Goal: Task Accomplishment & Management: Complete application form

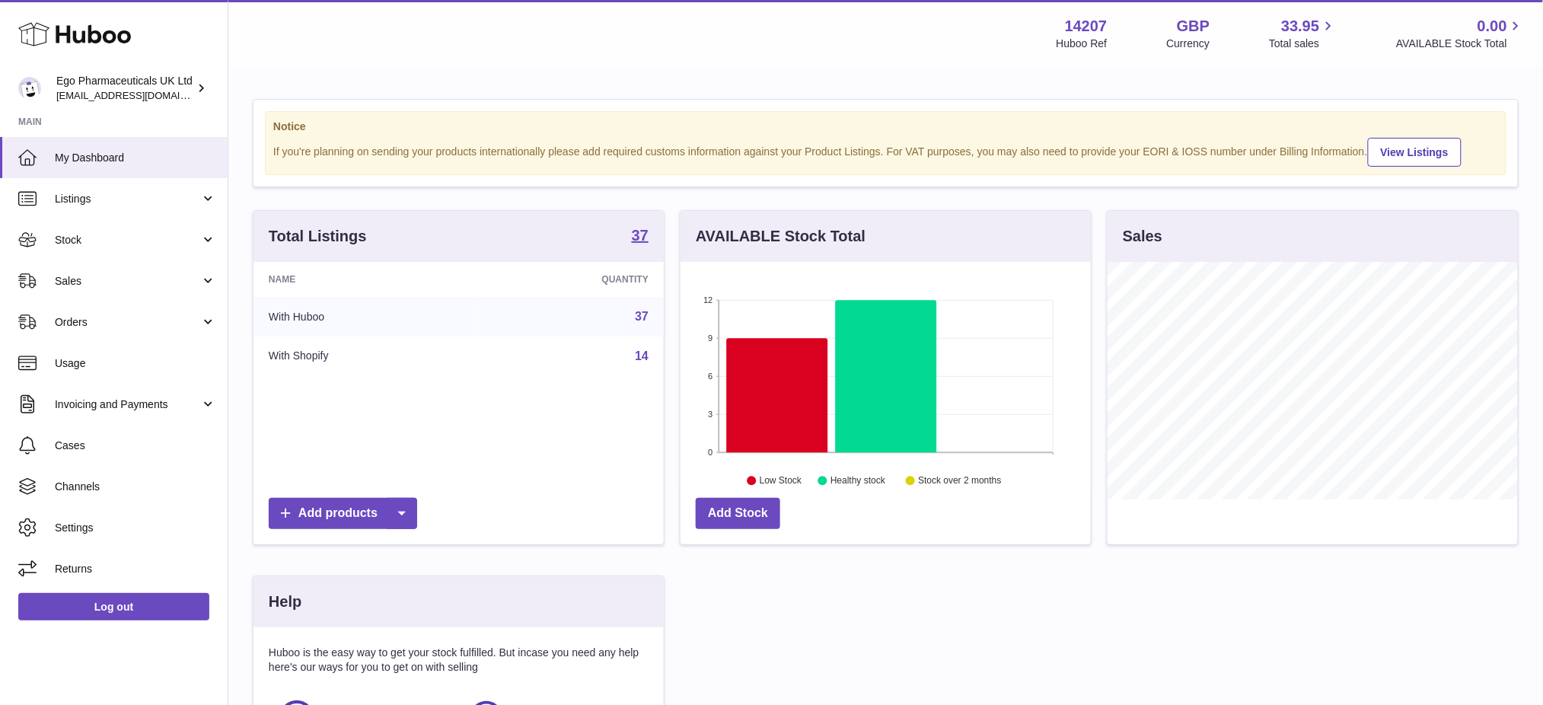
scroll to position [237, 410]
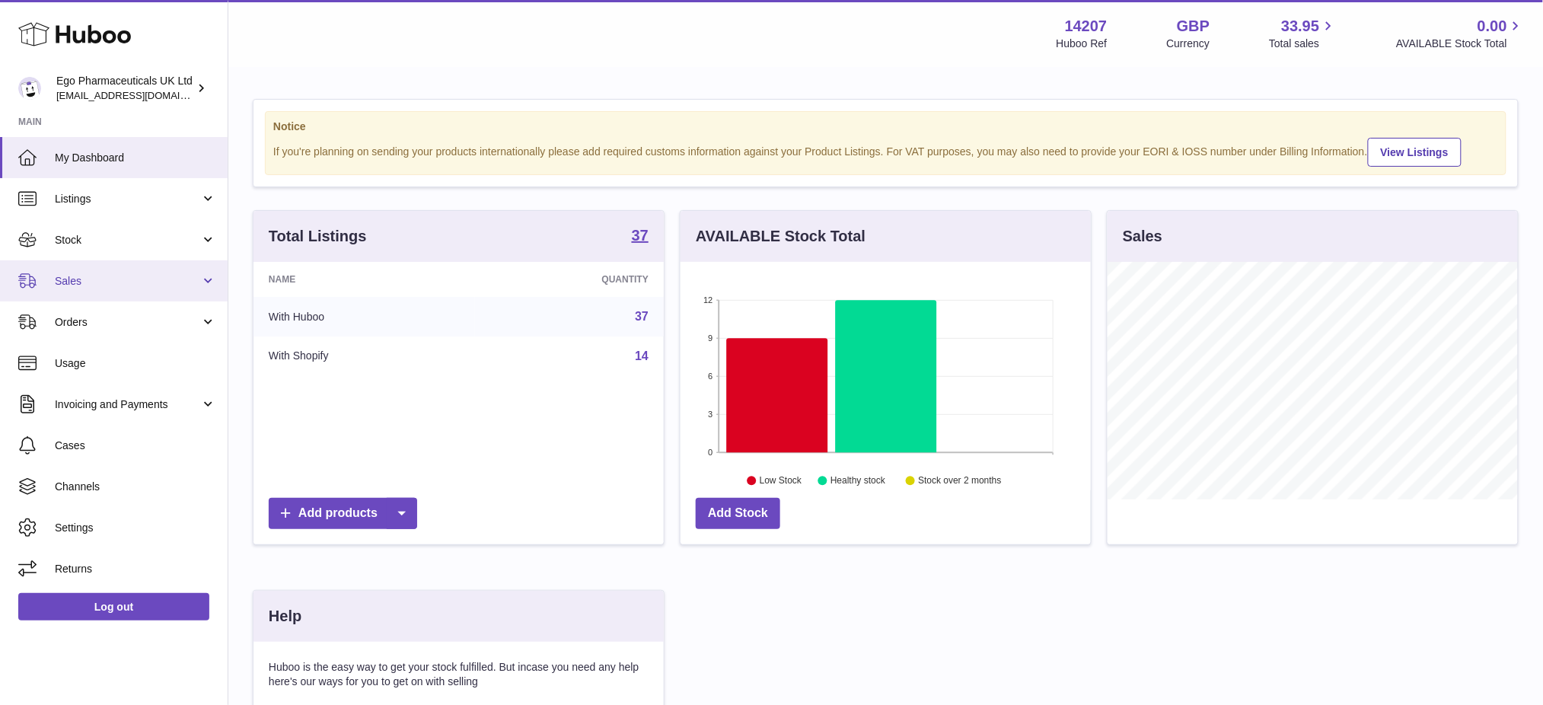
click at [101, 267] on link "Sales" at bounding box center [114, 280] width 228 height 41
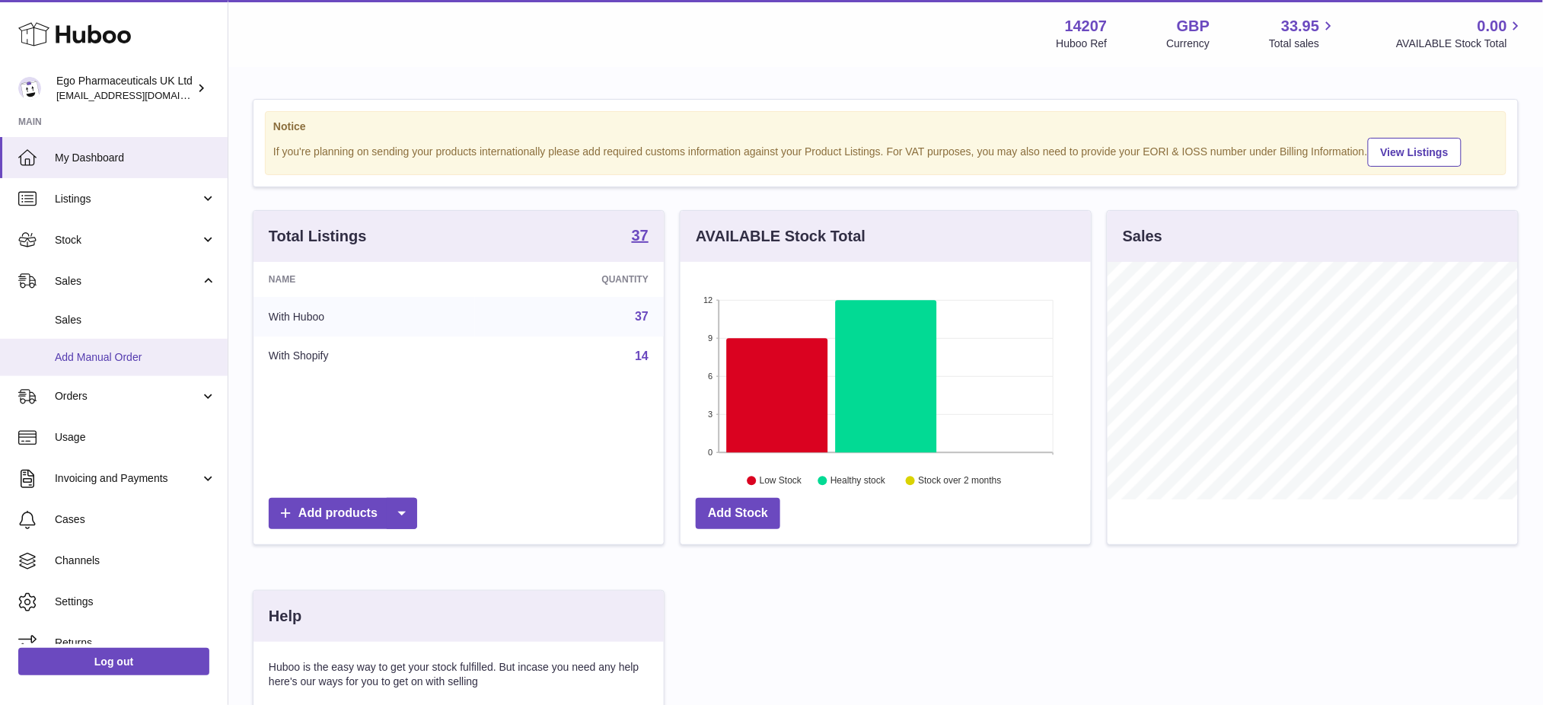
click at [120, 350] on span "Add Manual Order" at bounding box center [135, 357] width 161 height 14
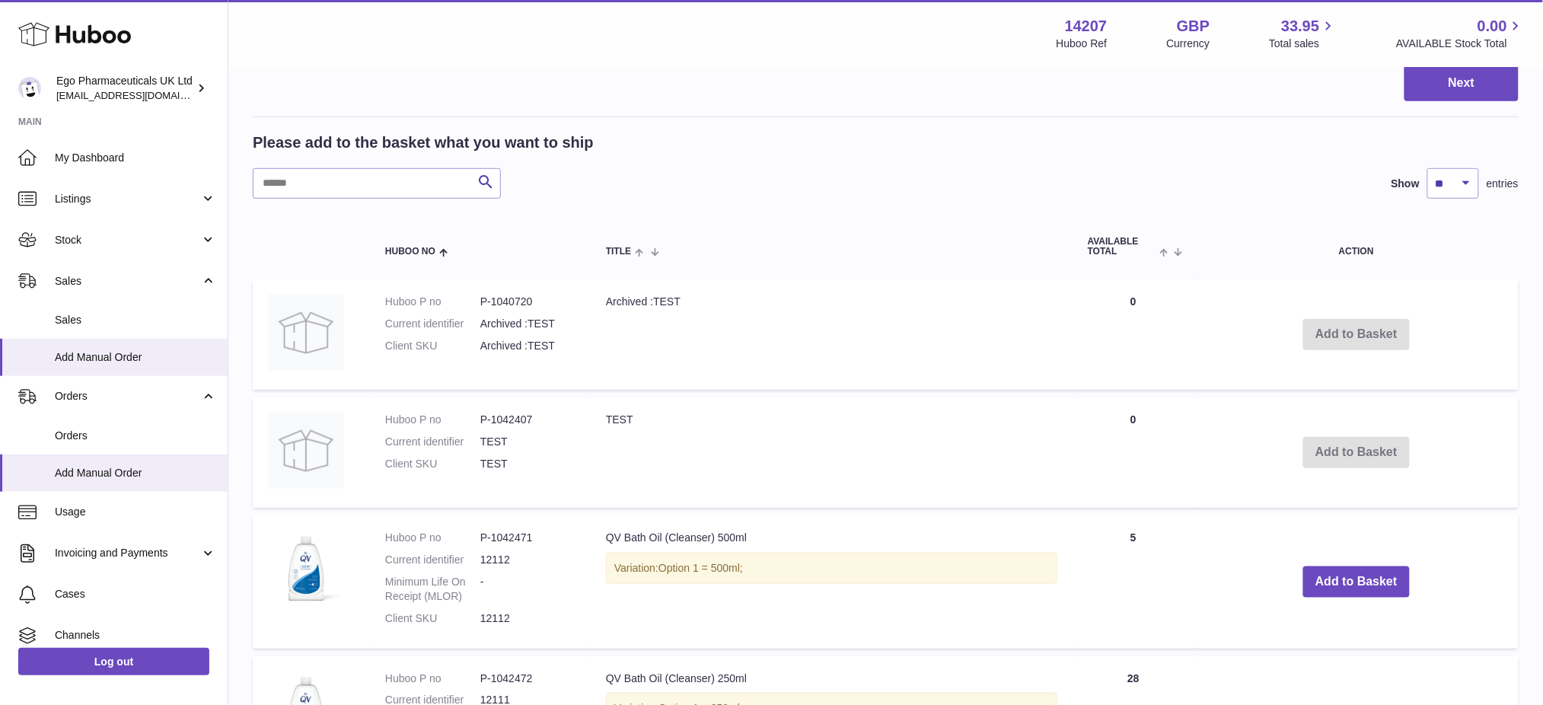
scroll to position [202, 0]
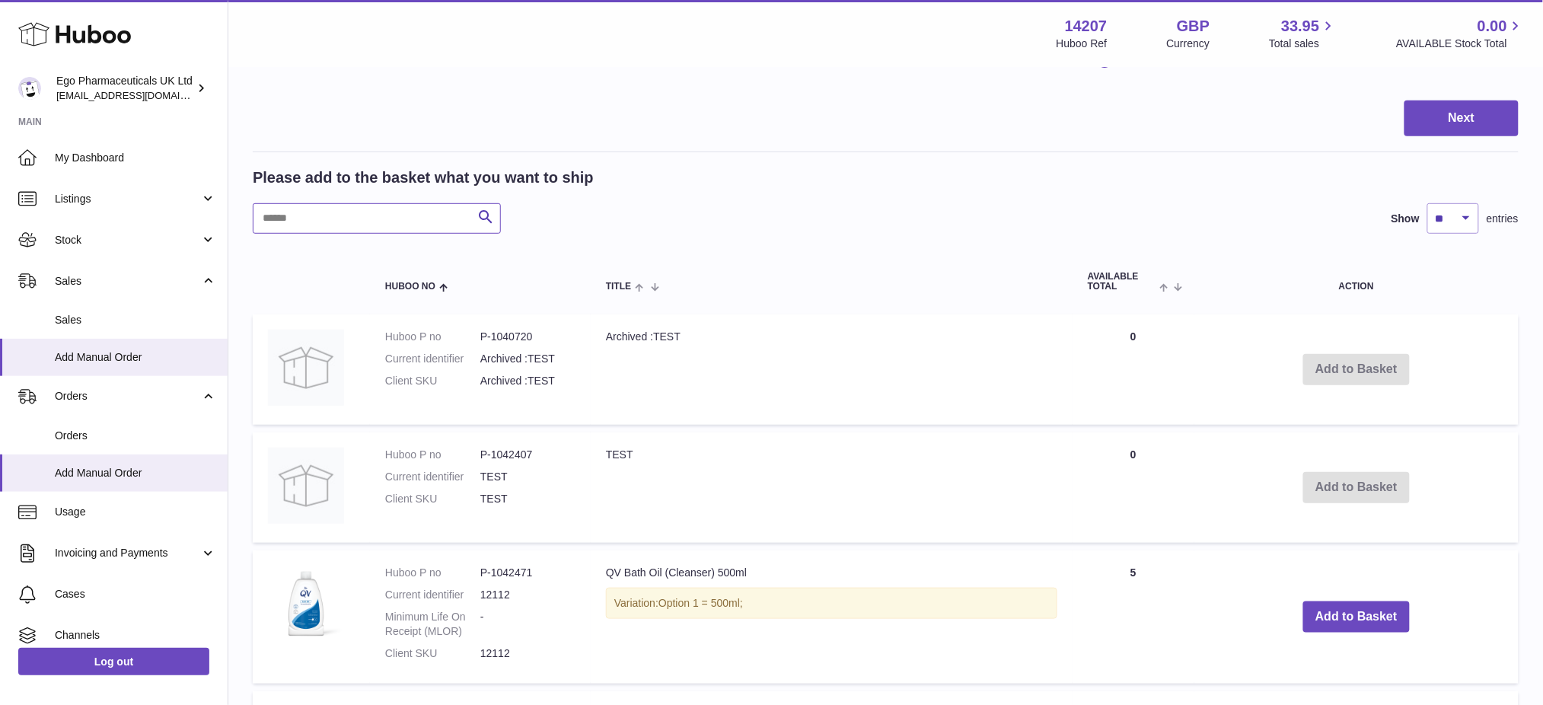
click at [287, 224] on input "text" at bounding box center [377, 218] width 248 height 30
paste input "*******"
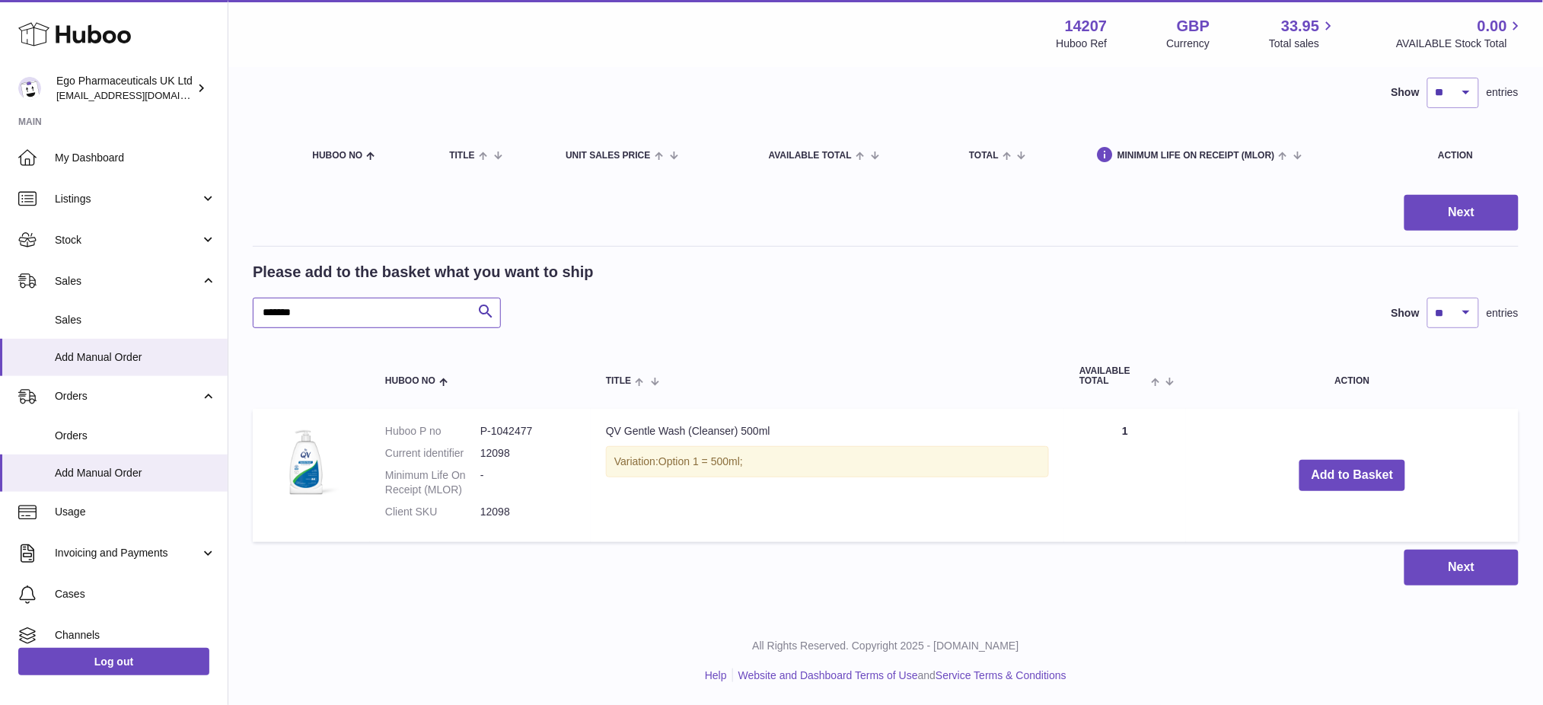
scroll to position [106, 0]
type input "*******"
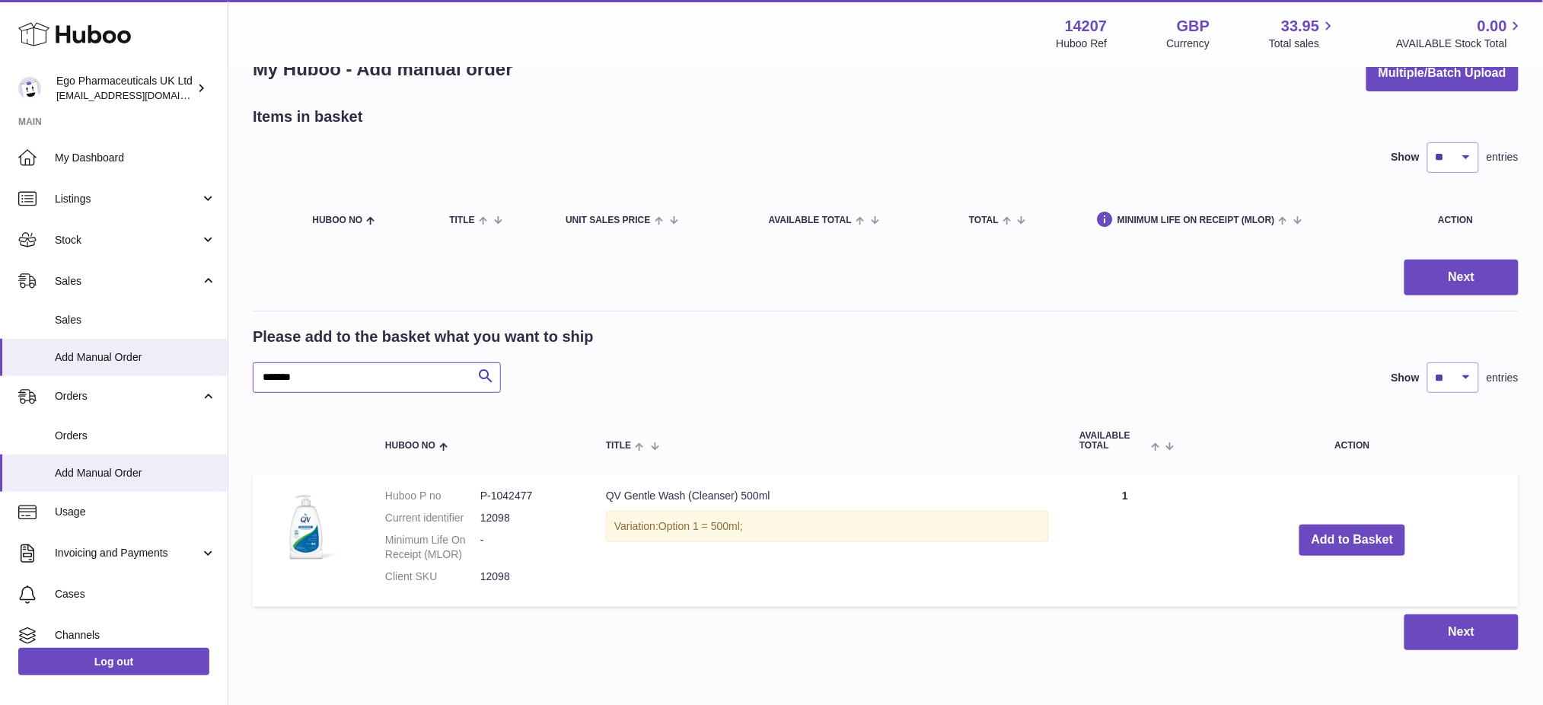
scroll to position [0, 0]
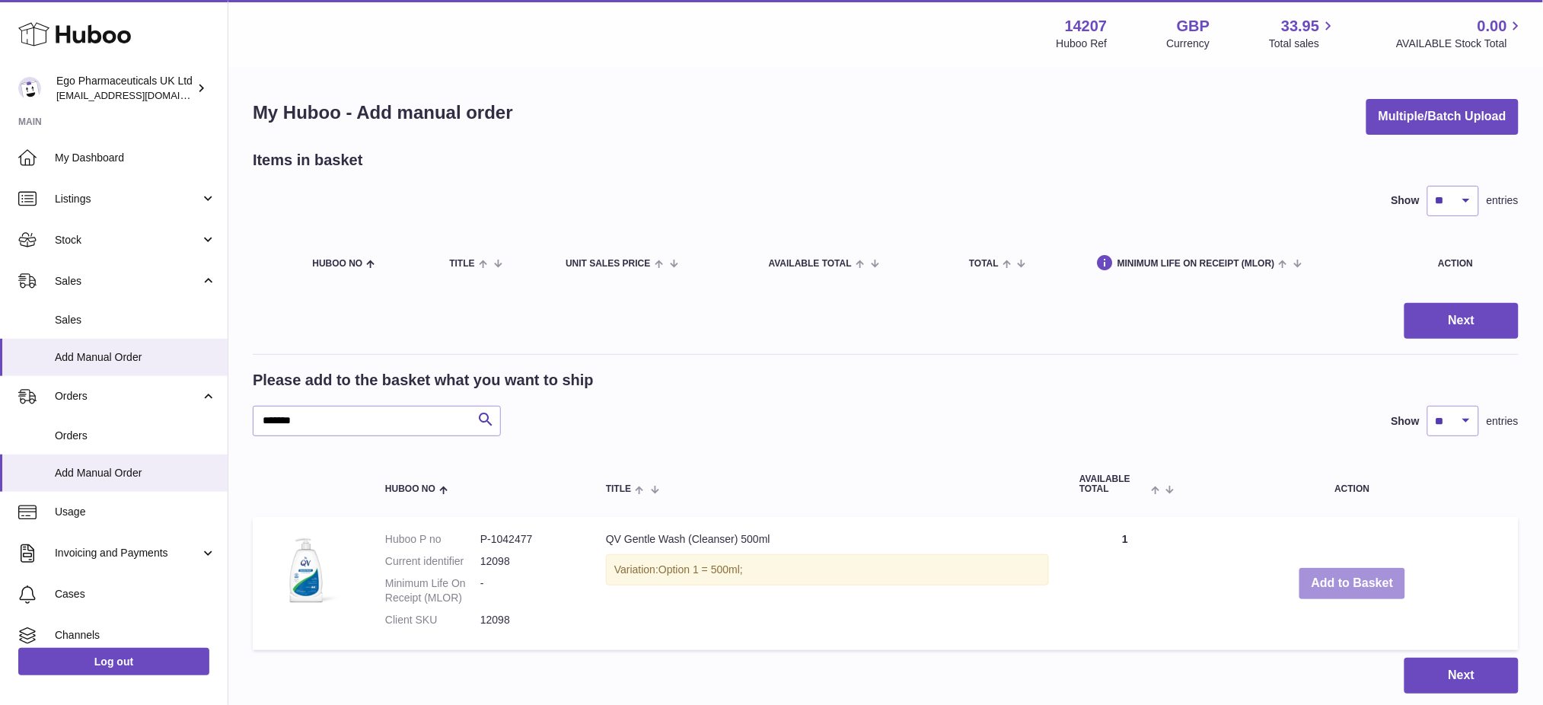
click at [1367, 578] on button "Add to Basket" at bounding box center [1352, 583] width 107 height 31
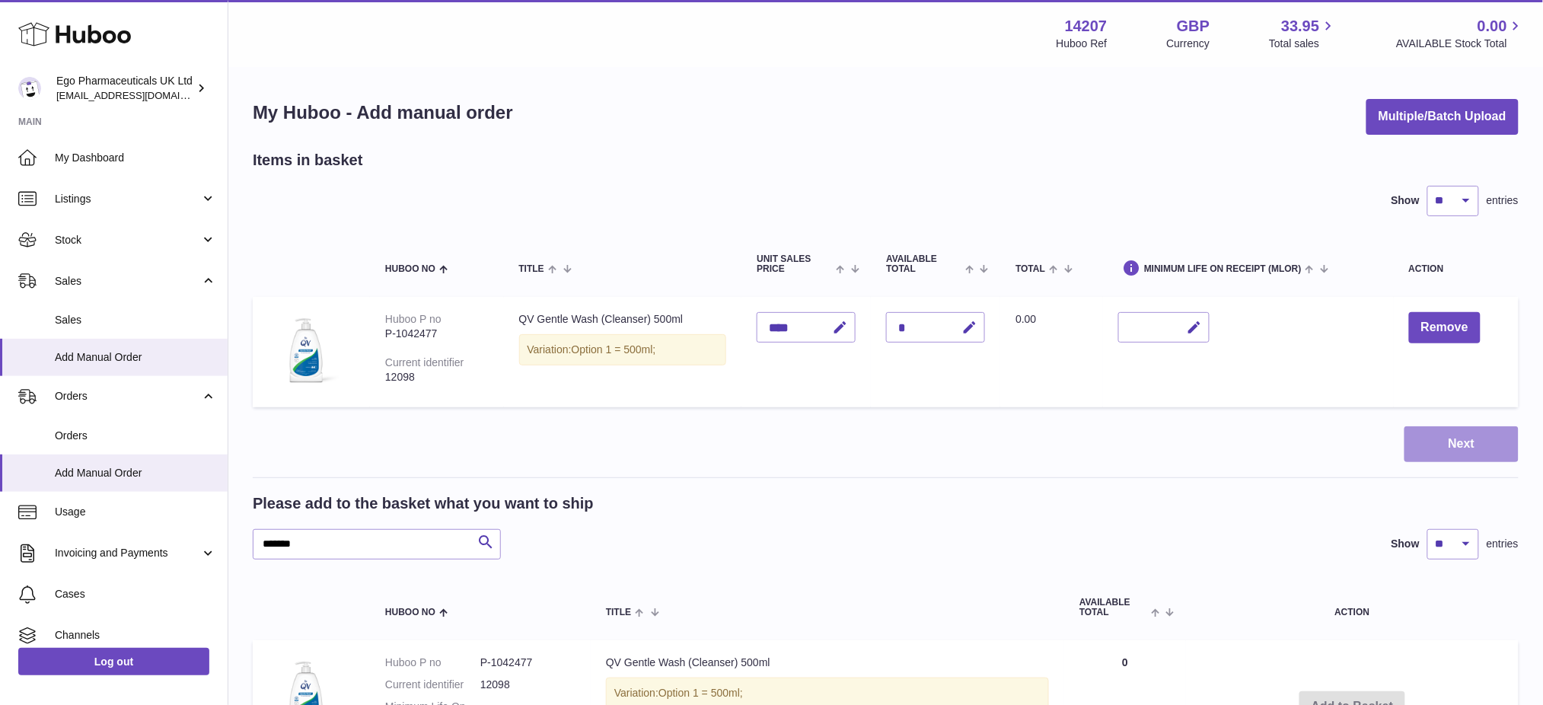
click at [1463, 445] on button "Next" at bounding box center [1461, 444] width 114 height 36
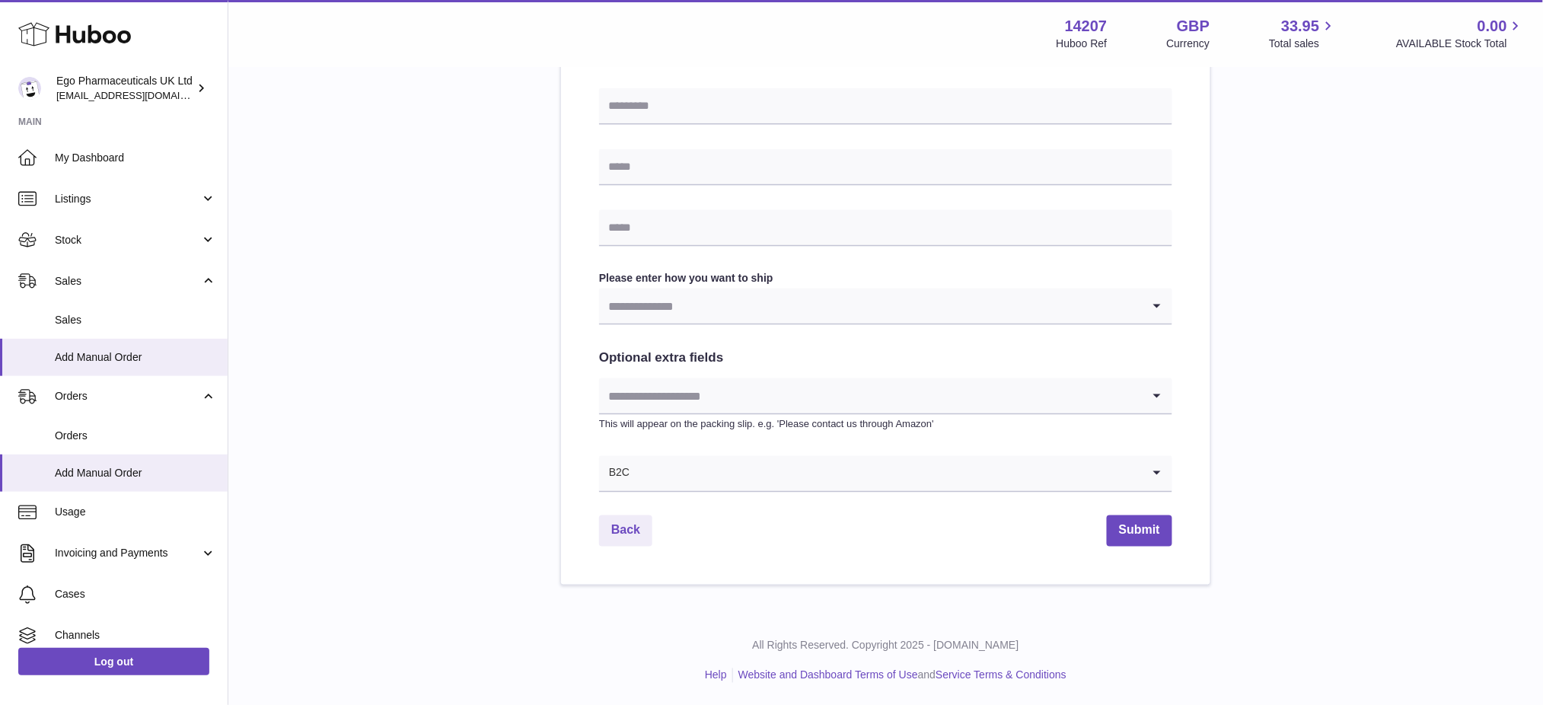
scroll to position [16, 0]
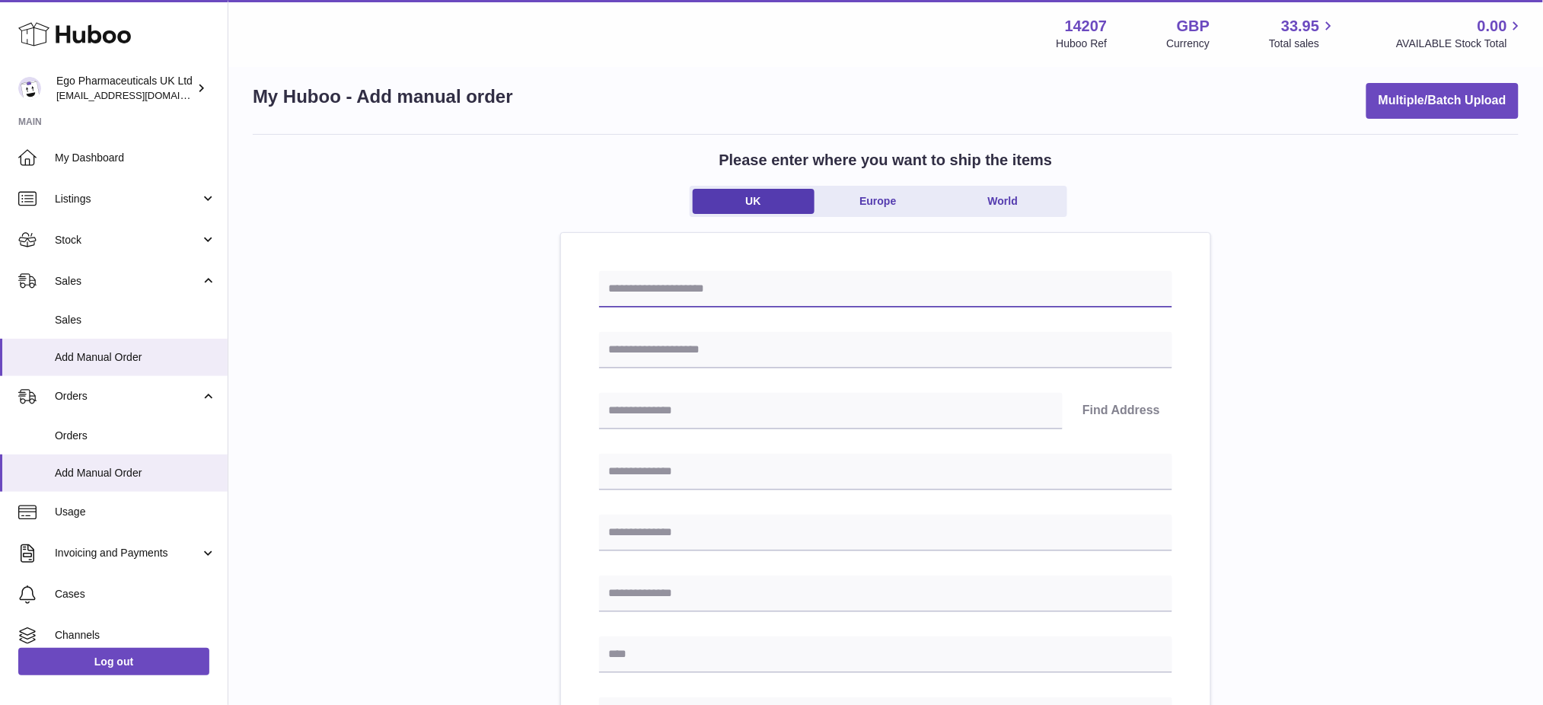
click at [646, 284] on input "text" at bounding box center [885, 289] width 573 height 37
click at [599, 342] on input "text" at bounding box center [885, 350] width 573 height 37
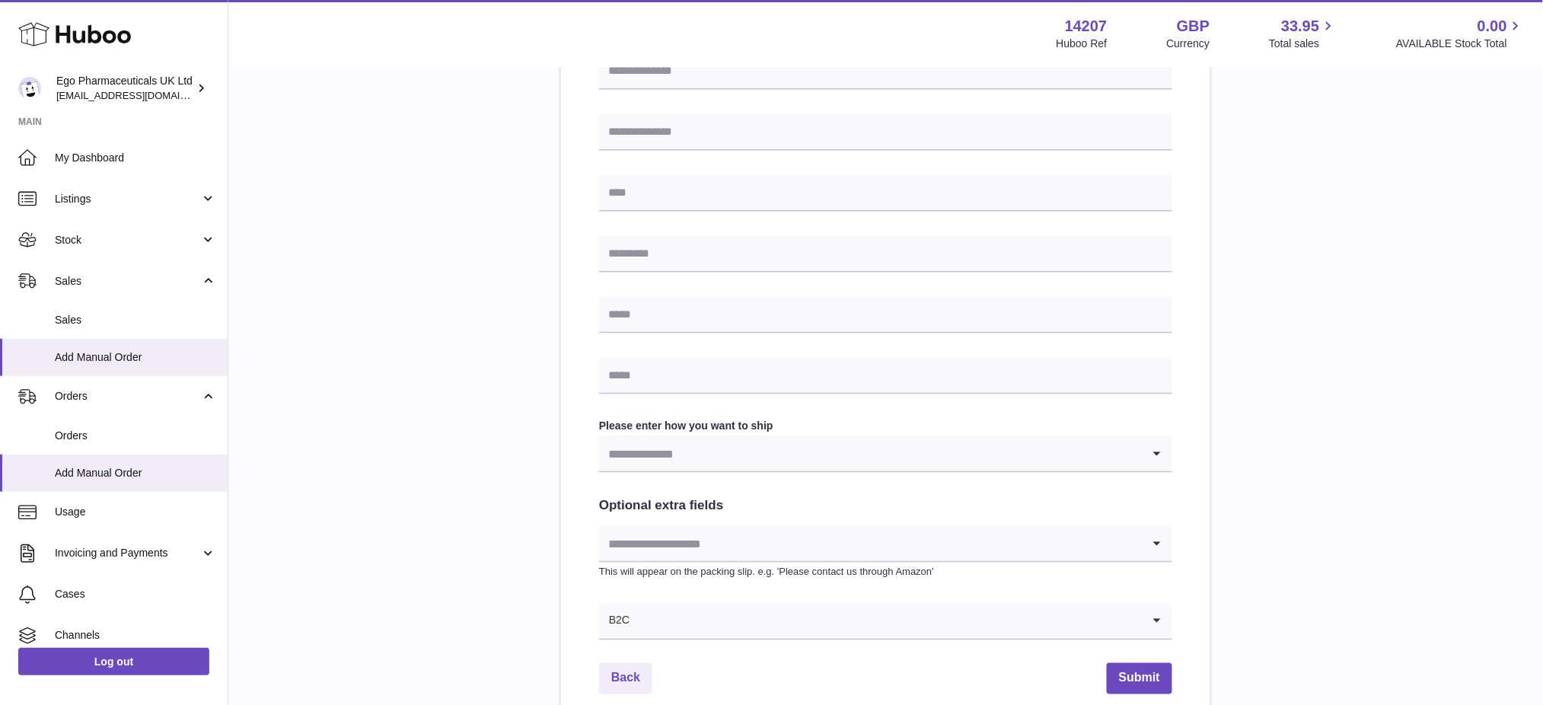
scroll to position [625, 0]
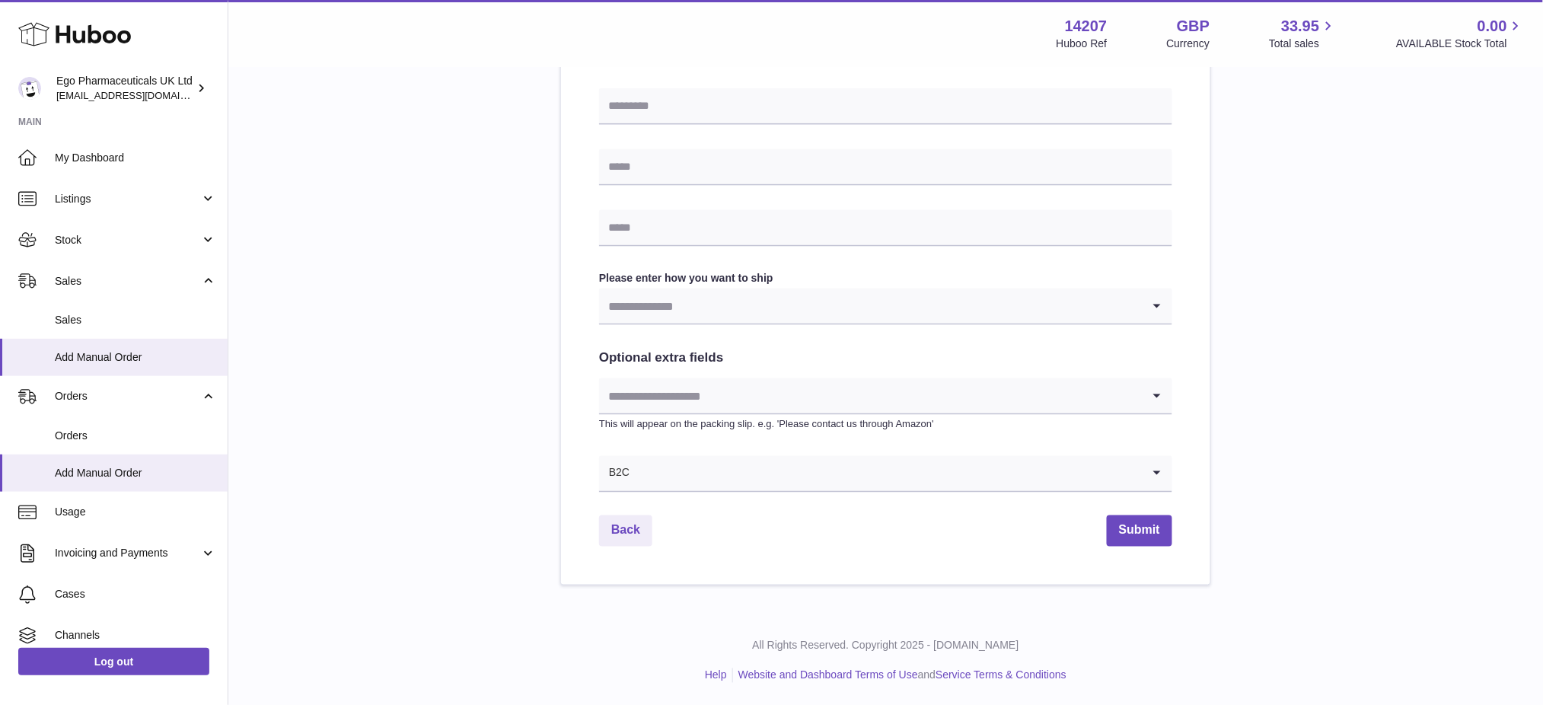
click at [694, 311] on input "Search for option" at bounding box center [870, 306] width 543 height 35
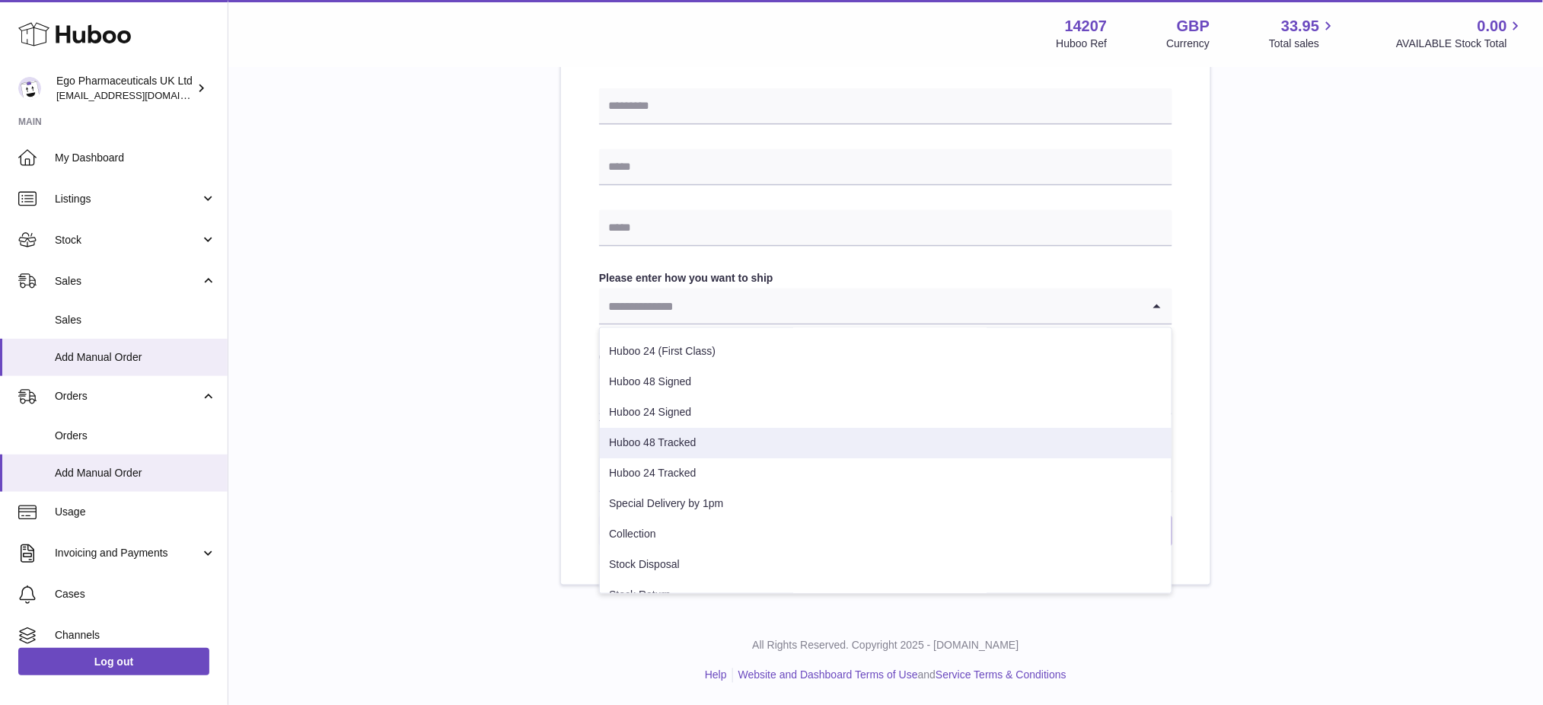
scroll to position [46, 0]
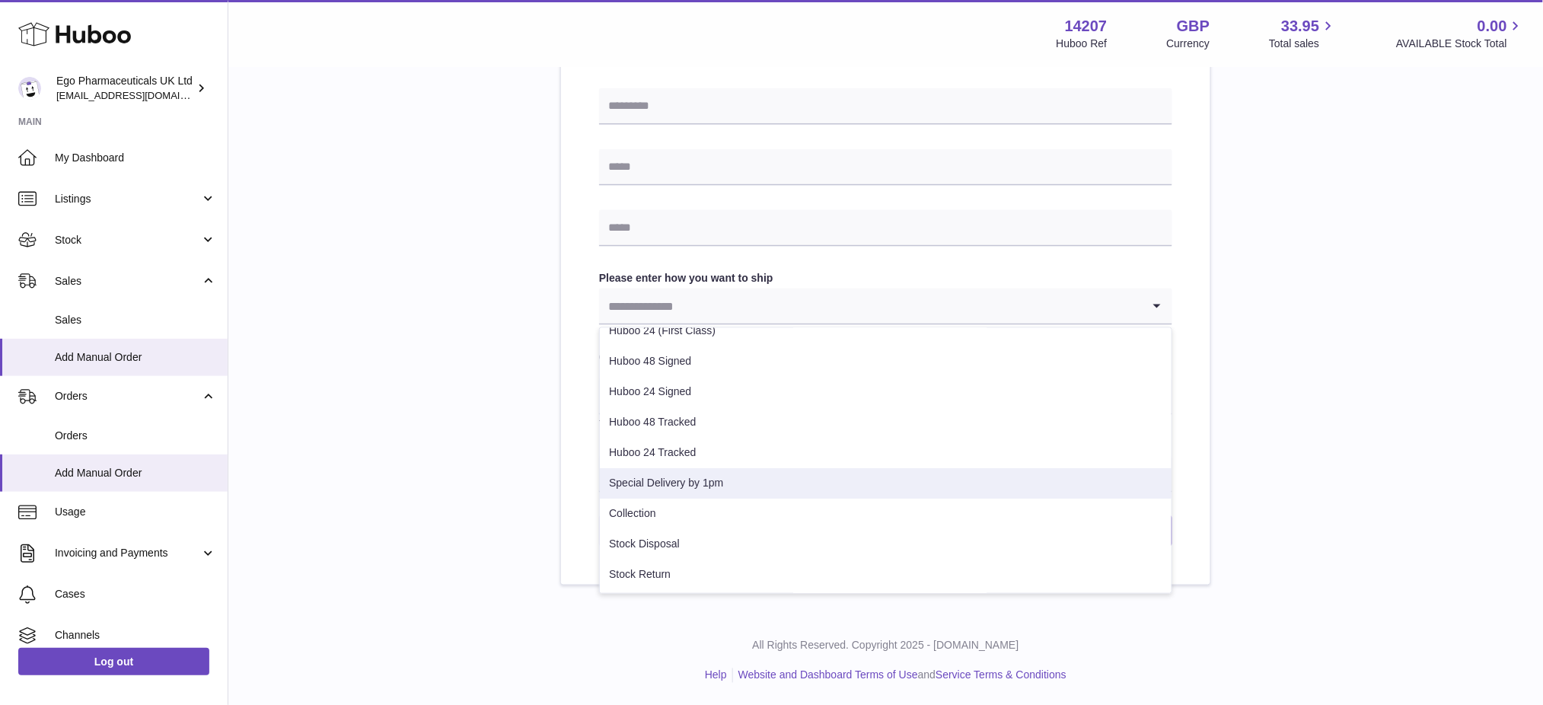
click at [479, 400] on div "Please enter where you want to ship the items [GEOGRAPHIC_DATA] [GEOGRAPHIC_DAT…" at bounding box center [886, 55] width 1266 height 1060
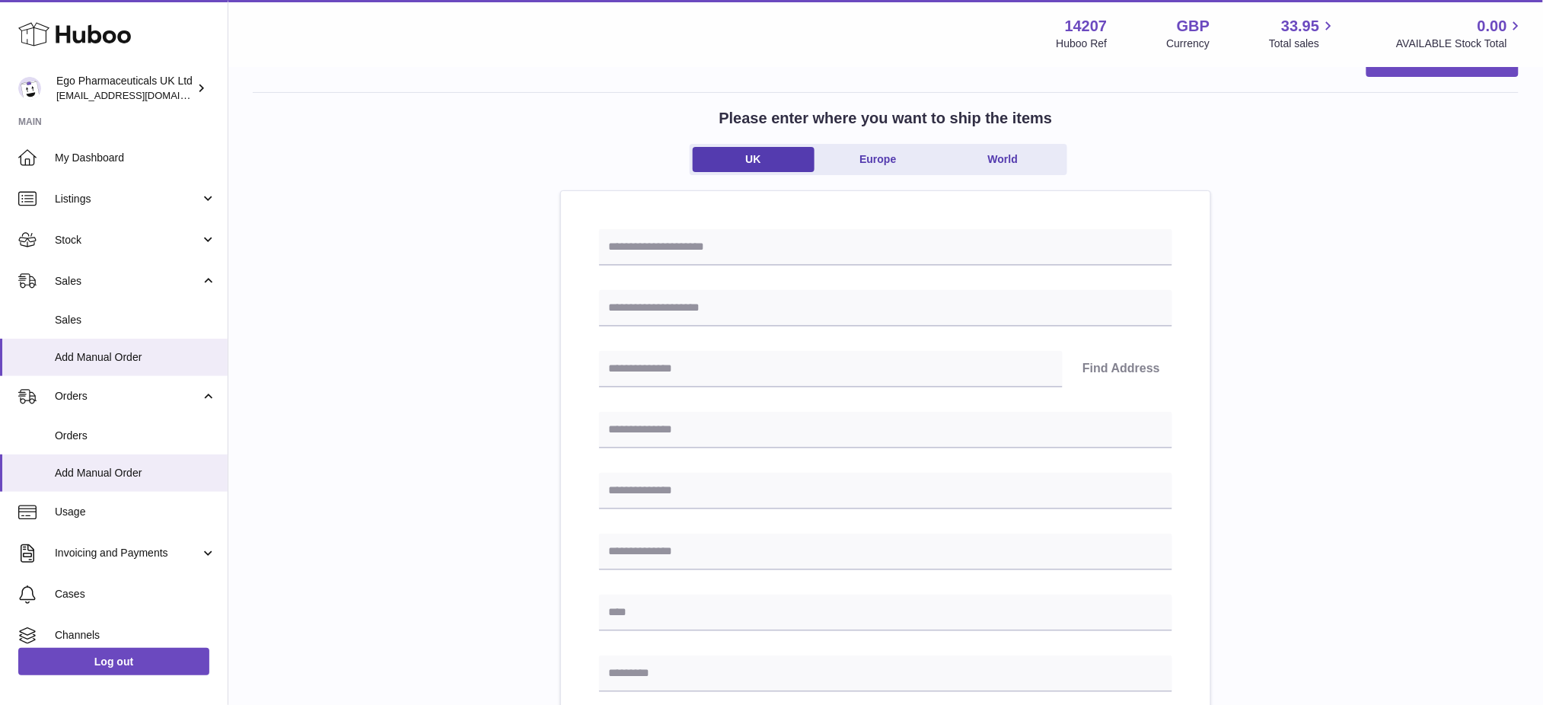
scroll to position [0, 0]
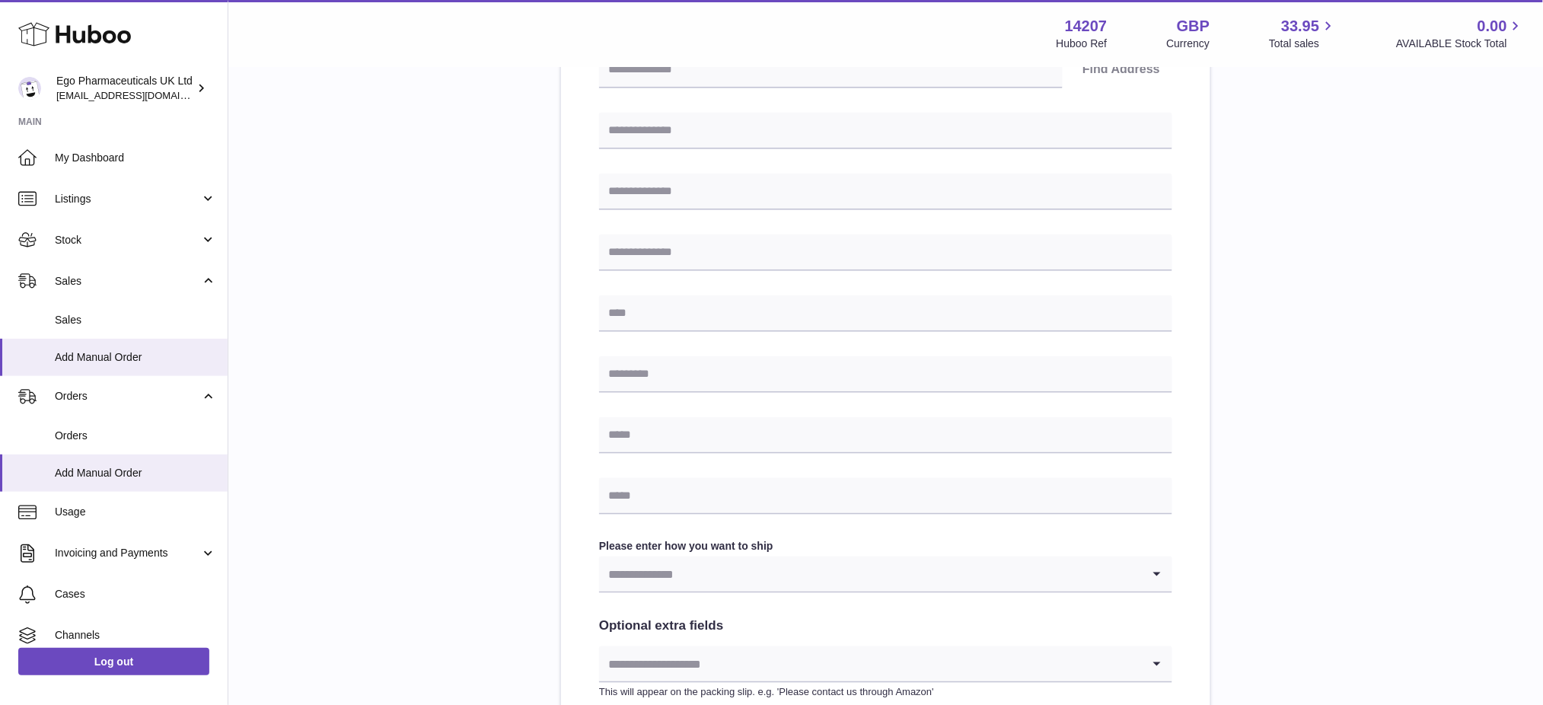
scroll to position [625, 0]
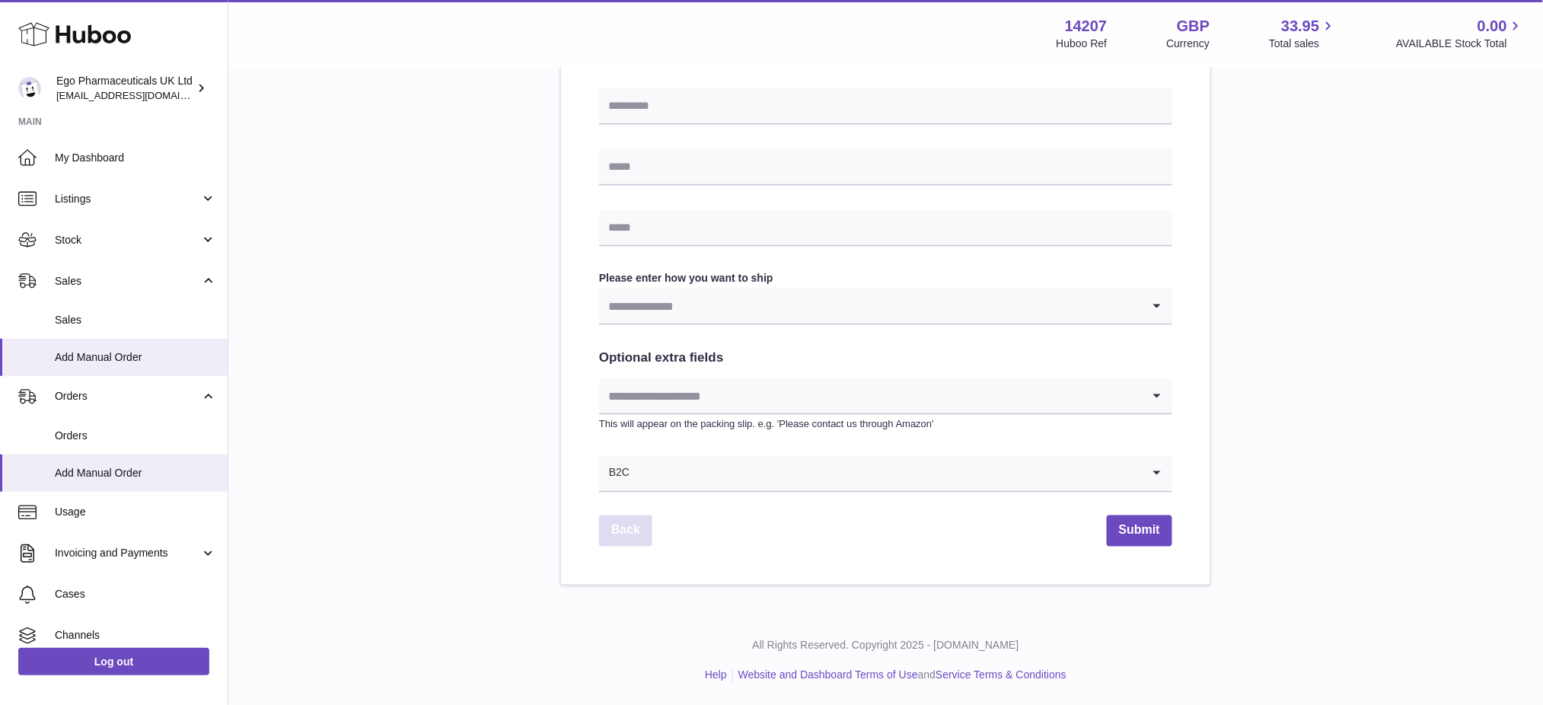
click at [630, 540] on link "Back" at bounding box center [625, 530] width 53 height 31
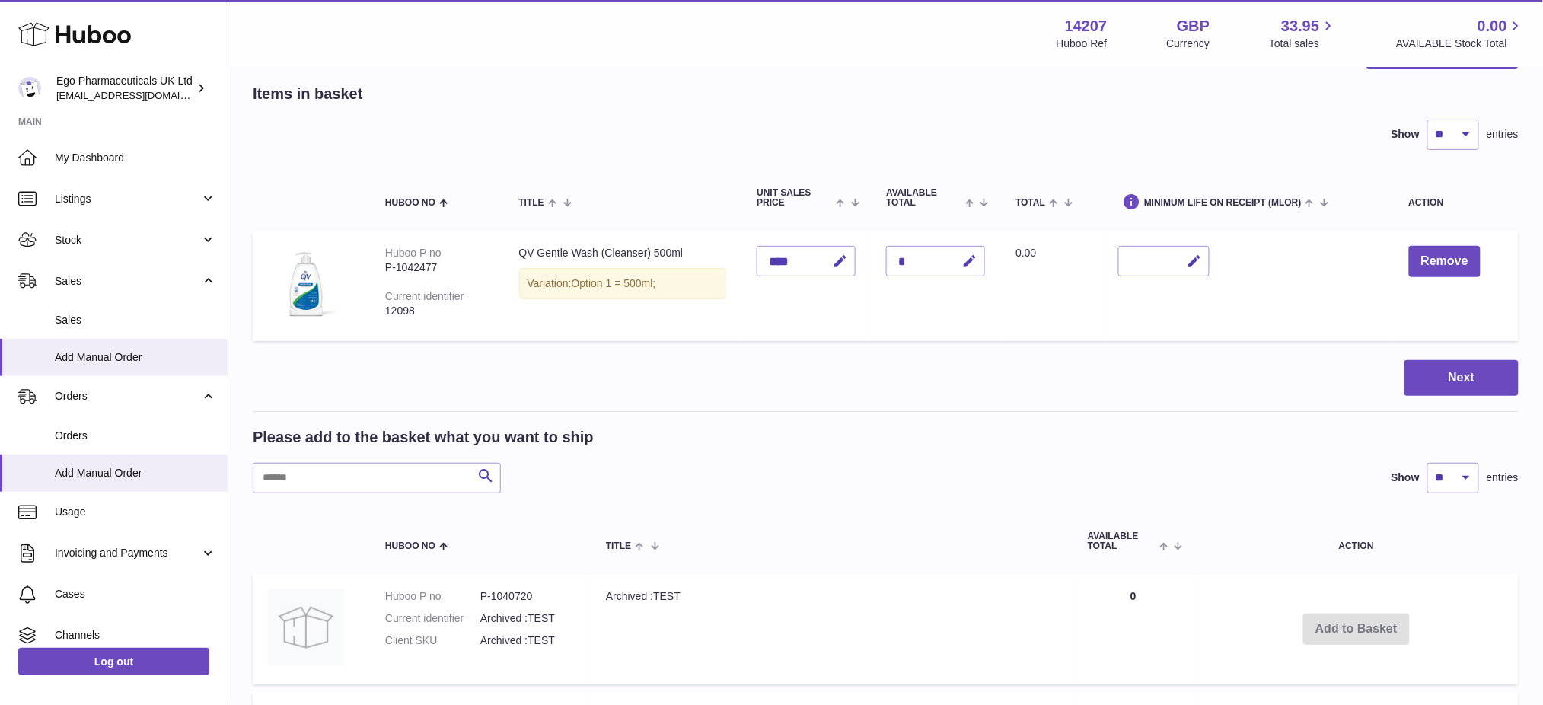
scroll to position [0, 0]
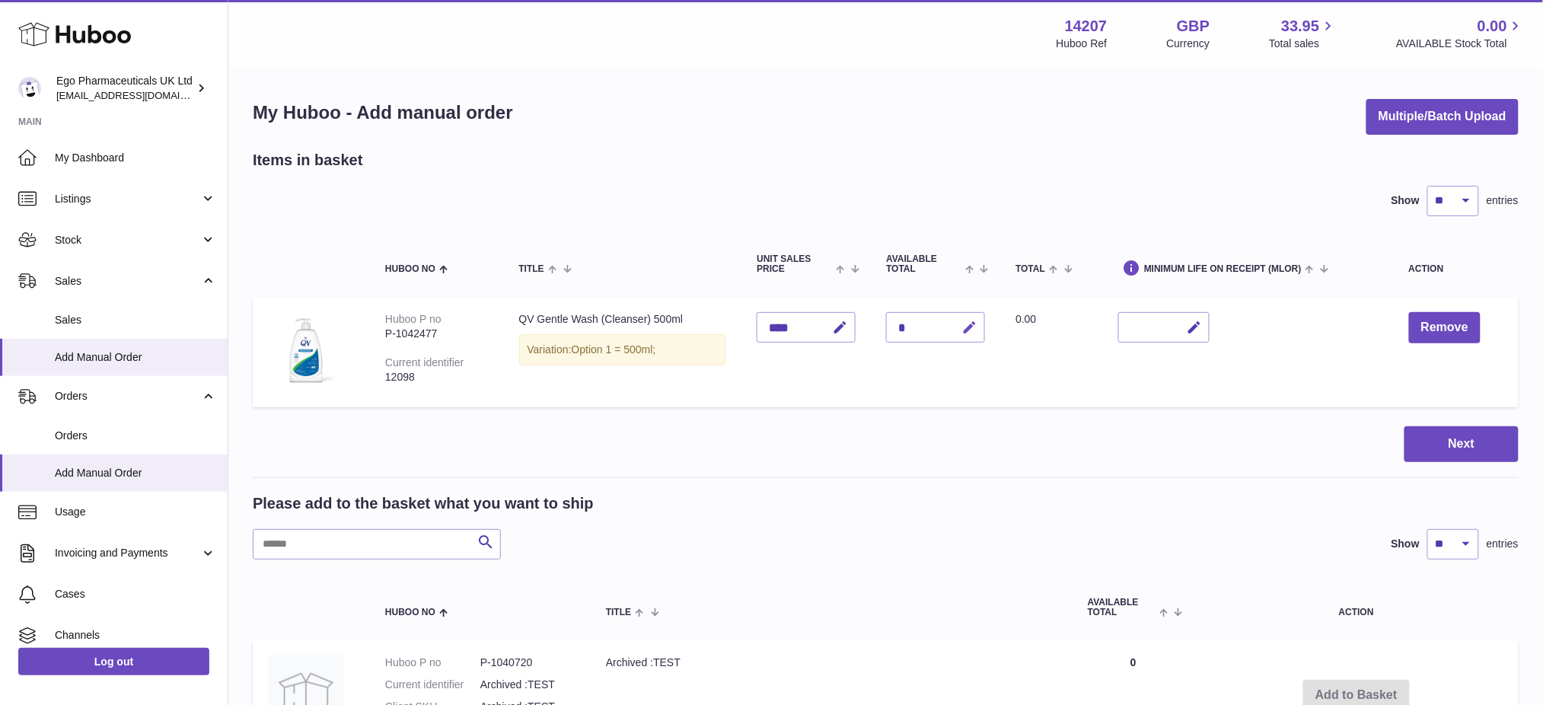
click at [977, 327] on icon "button" at bounding box center [969, 328] width 16 height 16
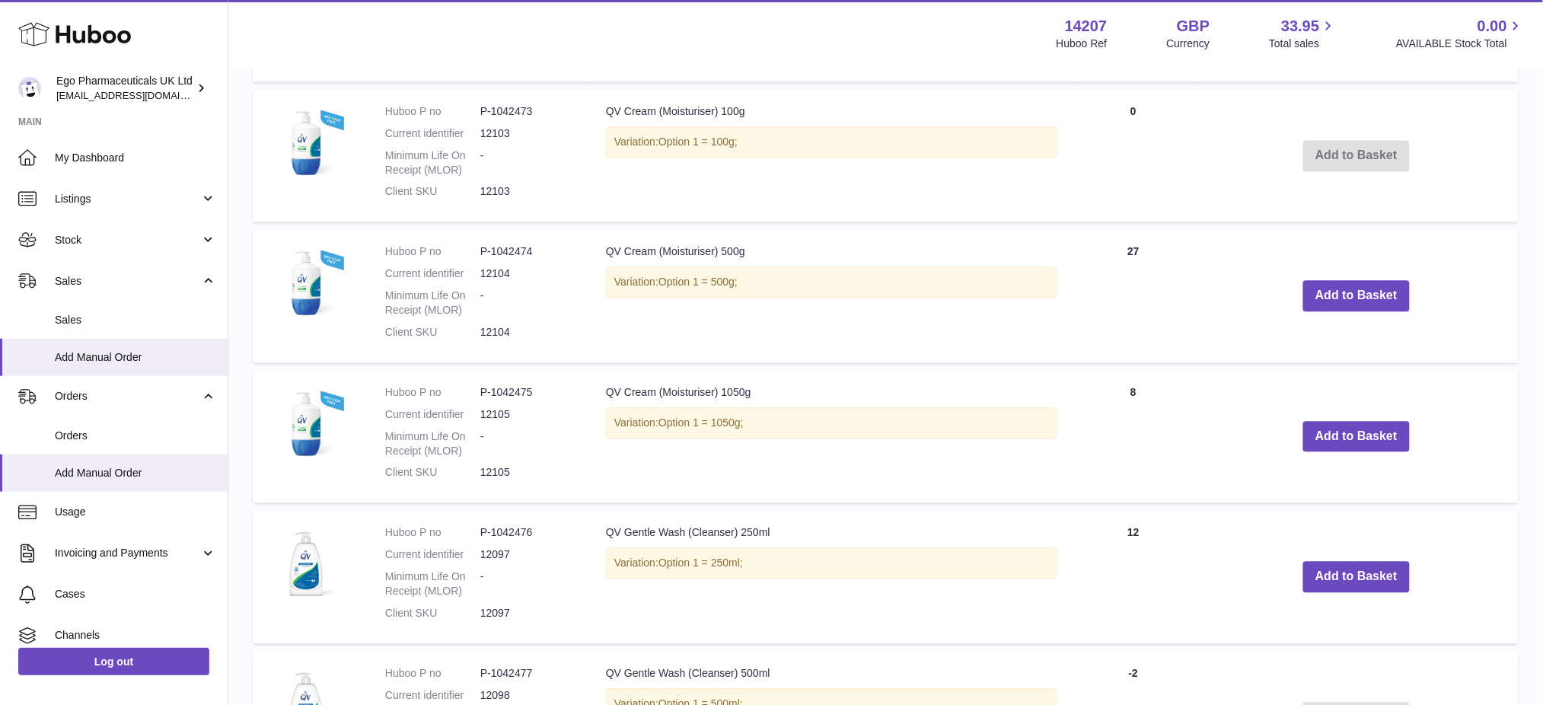
scroll to position [1218, 0]
